Goal: Task Accomplishment & Management: Manage account settings

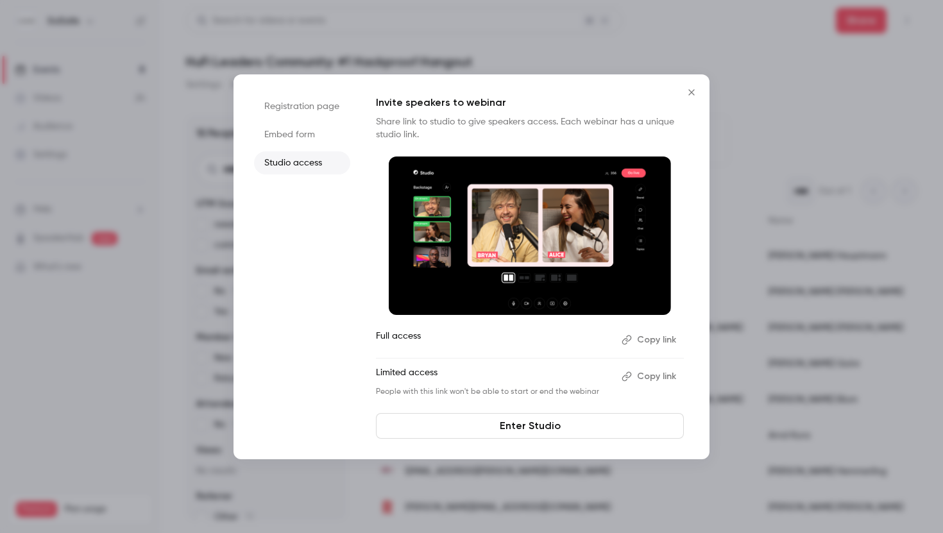
click at [694, 90] on icon "Close" at bounding box center [691, 92] width 15 height 10
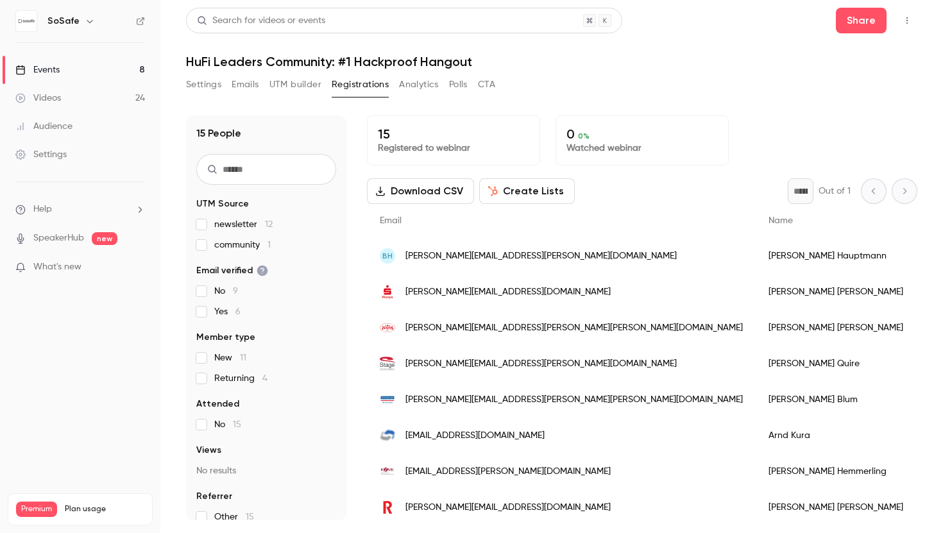
click at [212, 83] on button "Settings" at bounding box center [203, 84] width 35 height 21
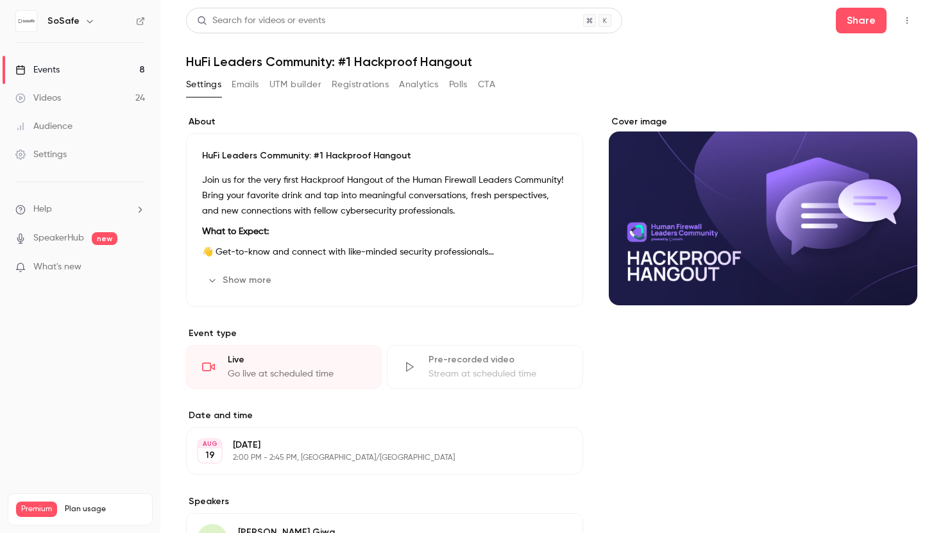
click at [354, 83] on button "Registrations" at bounding box center [360, 84] width 57 height 21
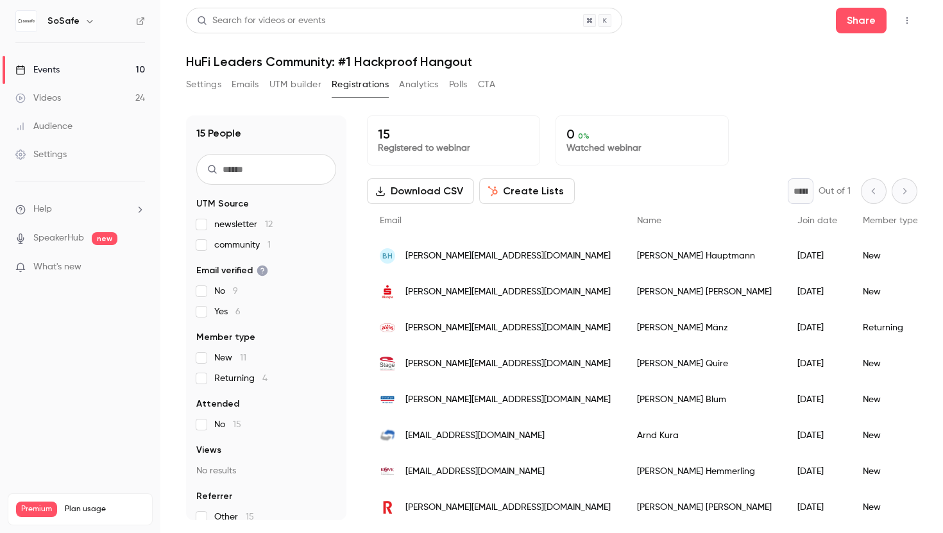
click at [83, 73] on link "Events 10" at bounding box center [80, 70] width 160 height 28
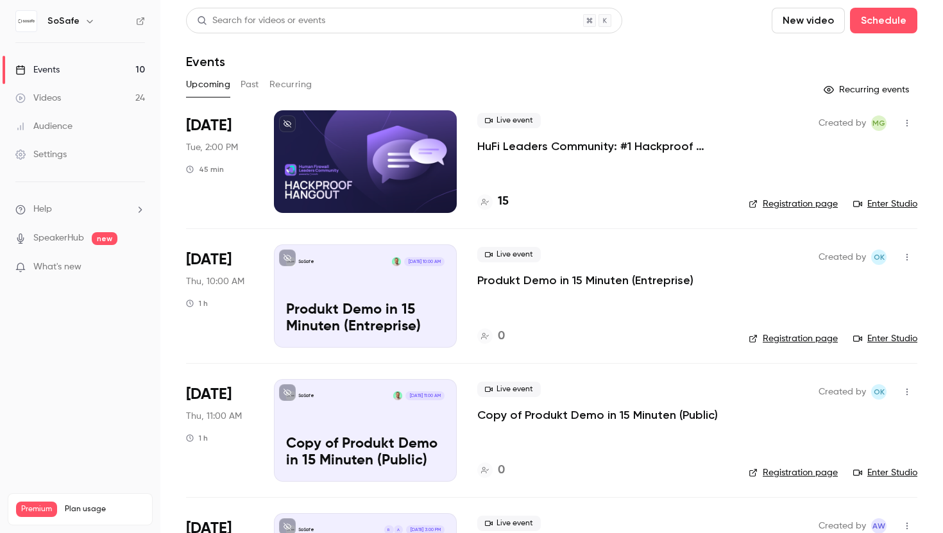
click at [253, 83] on button "Past" at bounding box center [250, 84] width 19 height 21
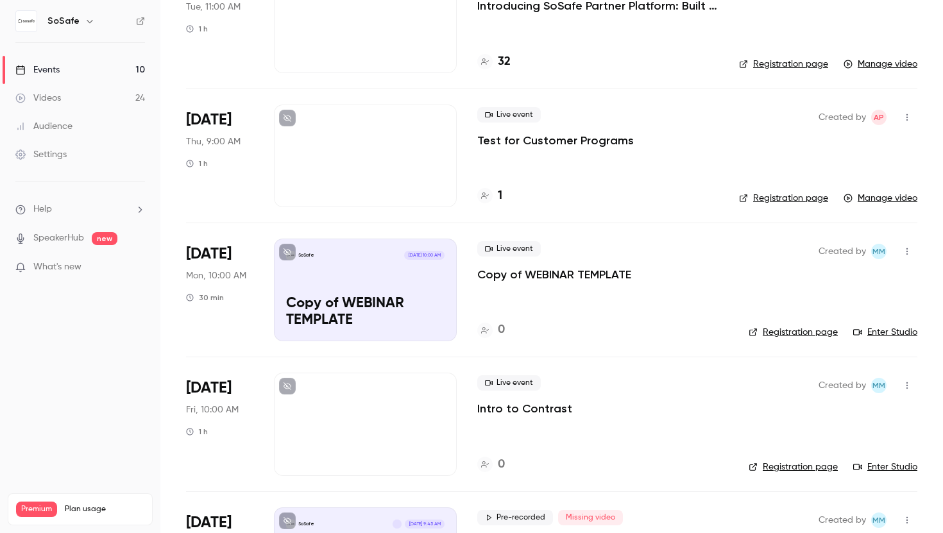
scroll to position [2414, 0]
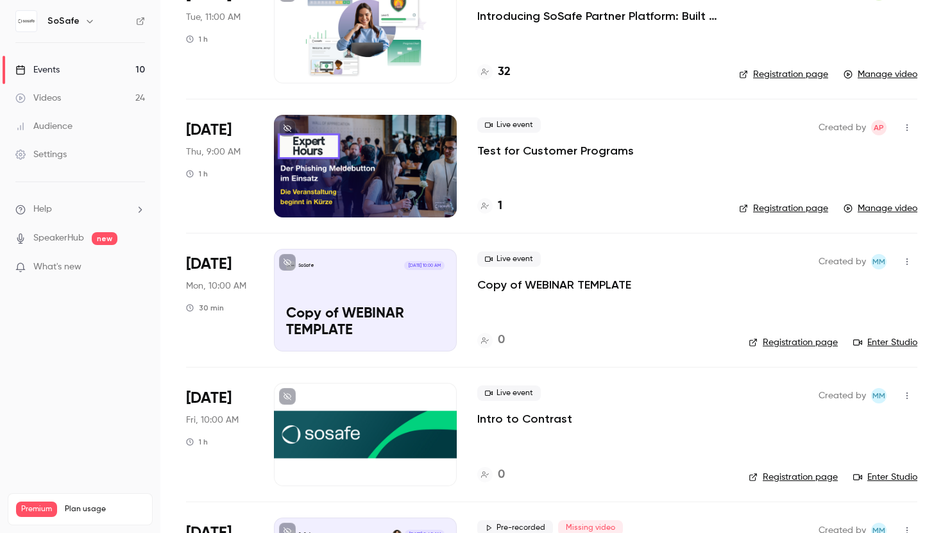
click at [375, 196] on div at bounding box center [365, 166] width 183 height 103
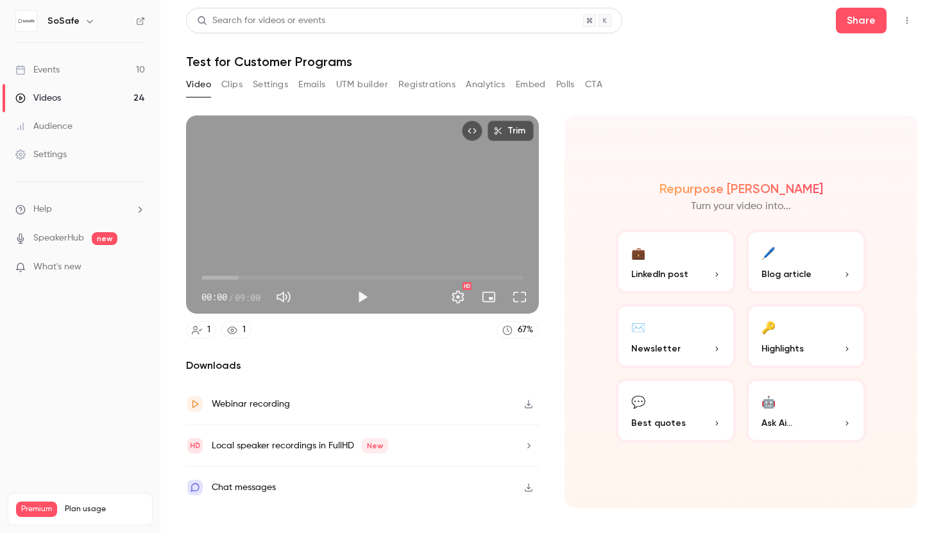
click at [249, 276] on span "00:00" at bounding box center [363, 278] width 322 height 21
type input "****"
click at [224, 277] on span "00:37" at bounding box center [363, 278] width 322 height 21
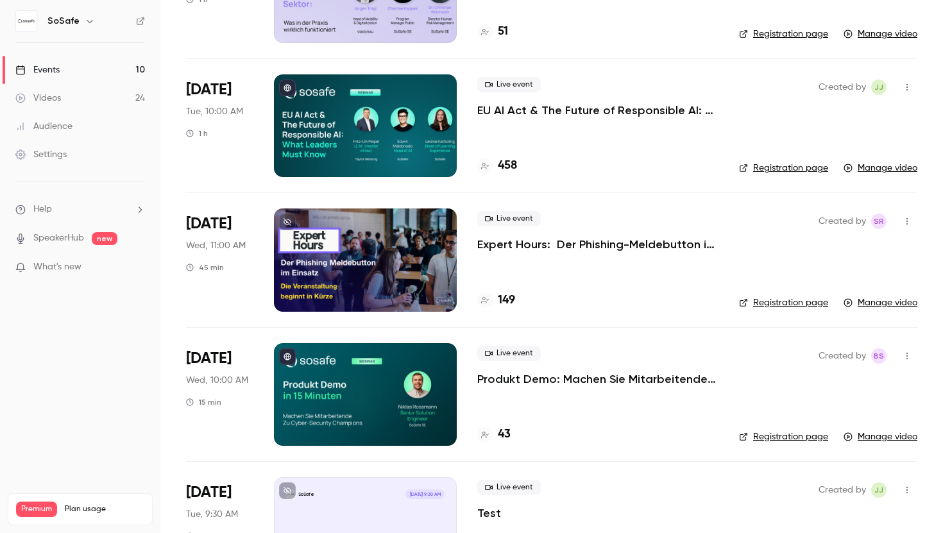
scroll to position [1396, 0]
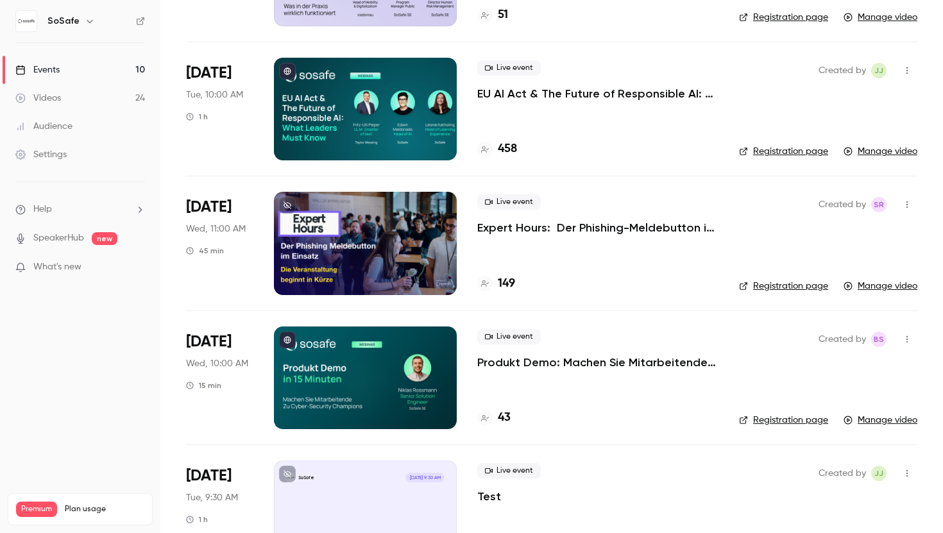
click at [422, 243] on div at bounding box center [365, 243] width 183 height 103
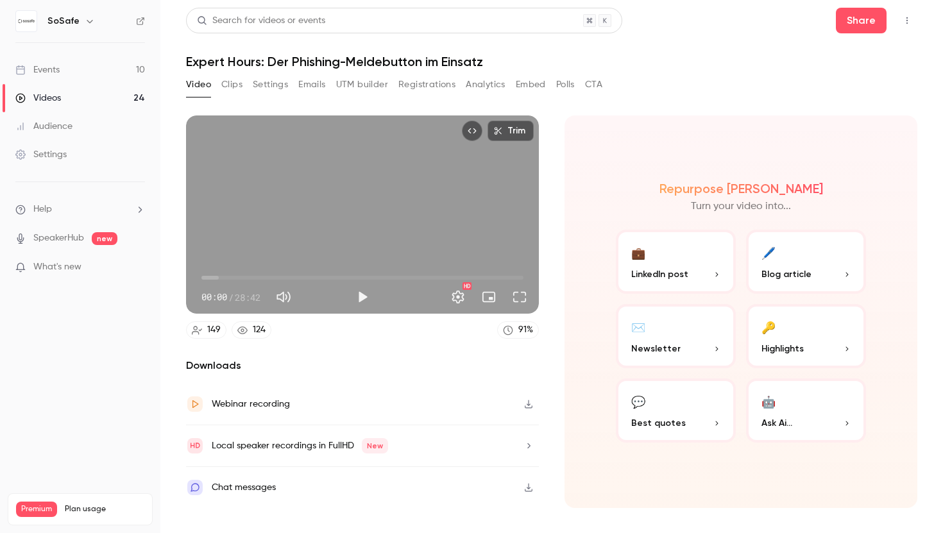
click at [436, 483] on div "Chat messages" at bounding box center [362, 487] width 353 height 41
click at [237, 86] on button "Clips" at bounding box center [231, 84] width 21 height 21
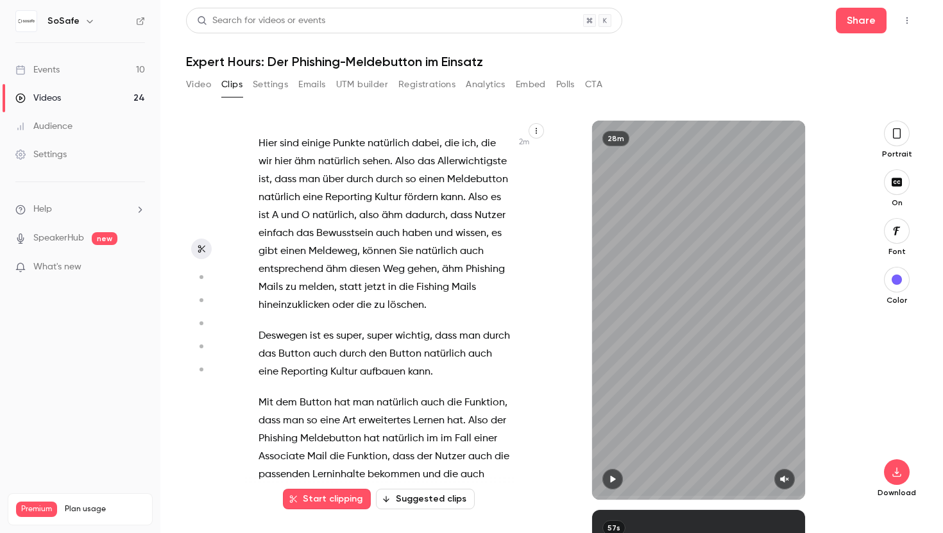
scroll to position [1527, 0]
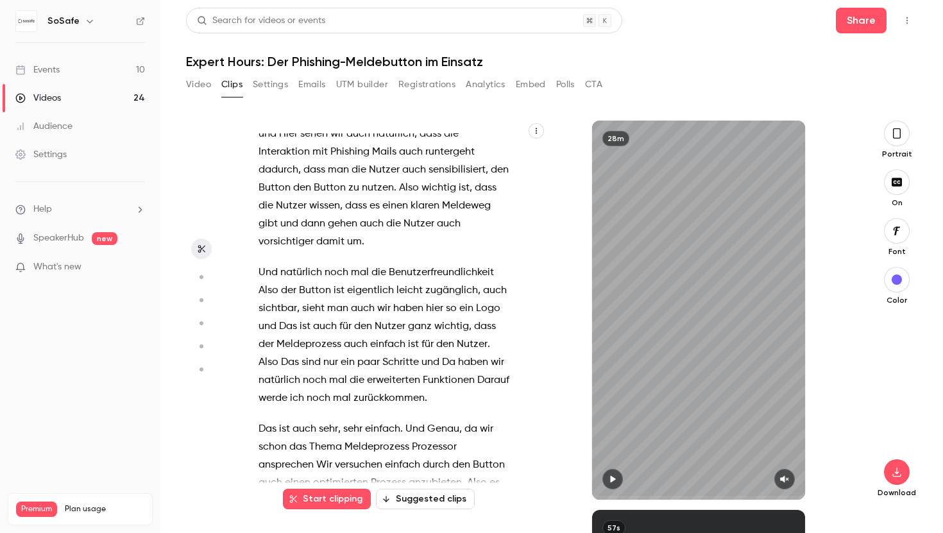
click at [203, 89] on button "Video" at bounding box center [198, 84] width 25 height 21
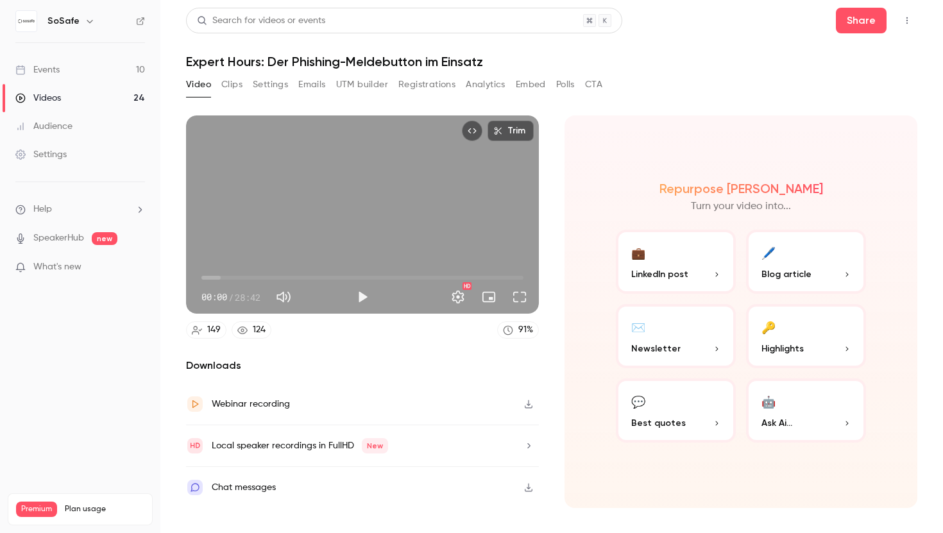
click at [78, 70] on link "Events 10" at bounding box center [80, 70] width 160 height 28
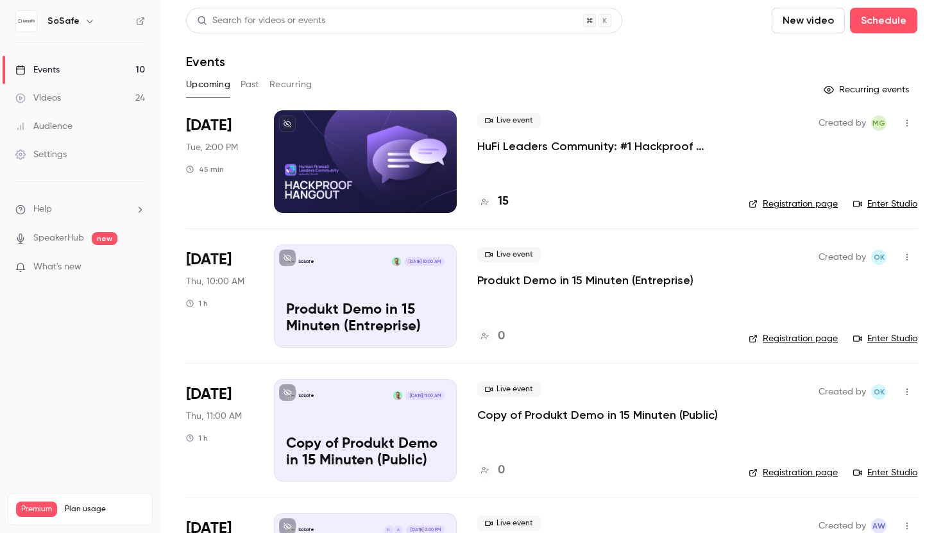
click at [332, 137] on div at bounding box center [365, 161] width 183 height 103
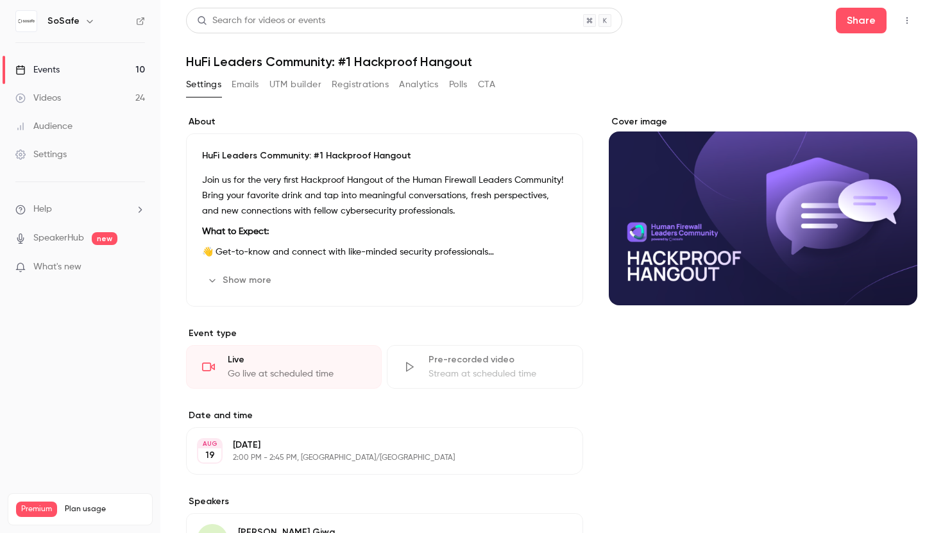
click at [370, 82] on button "Registrations" at bounding box center [360, 84] width 57 height 21
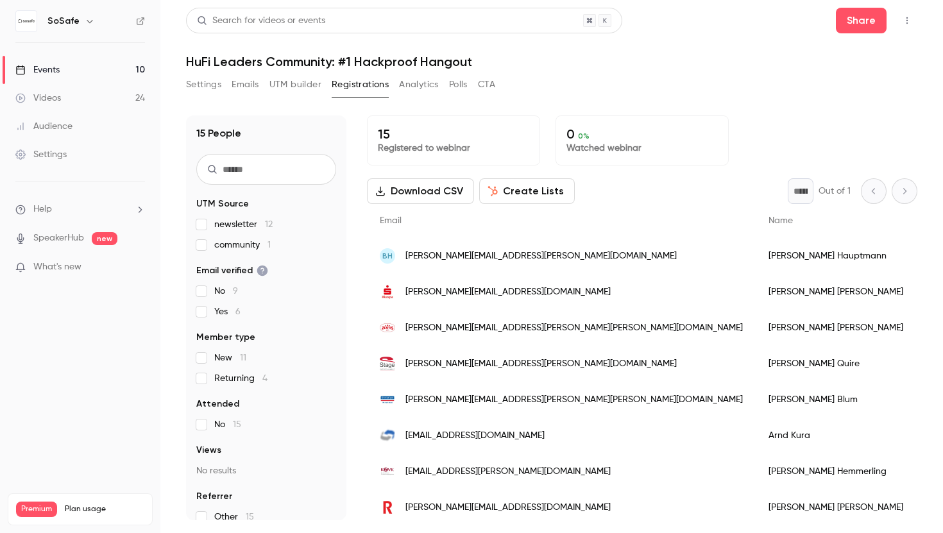
click at [913, 24] on button "button" at bounding box center [907, 20] width 21 height 21
click at [868, 81] on div "Enter Studio" at bounding box center [858, 86] width 98 height 13
